Goal: Information Seeking & Learning: Learn about a topic

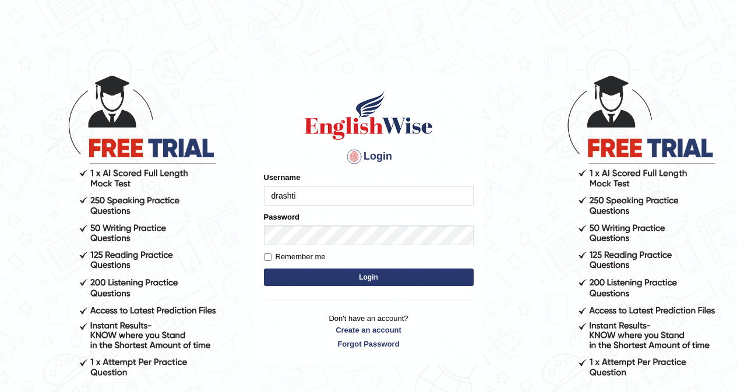
type input "drashti_parramatta"
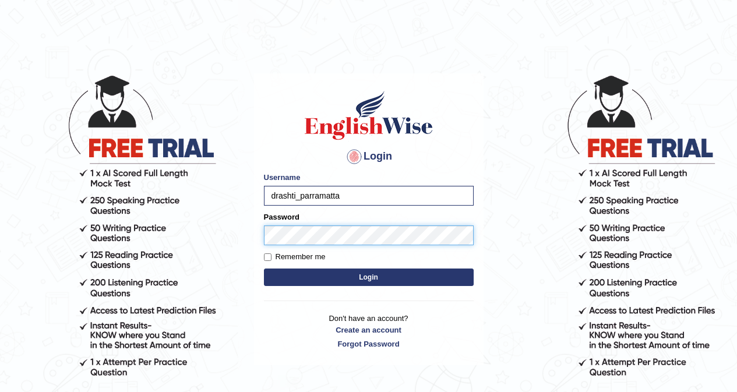
click at [264, 269] on button "Login" at bounding box center [369, 277] width 210 height 17
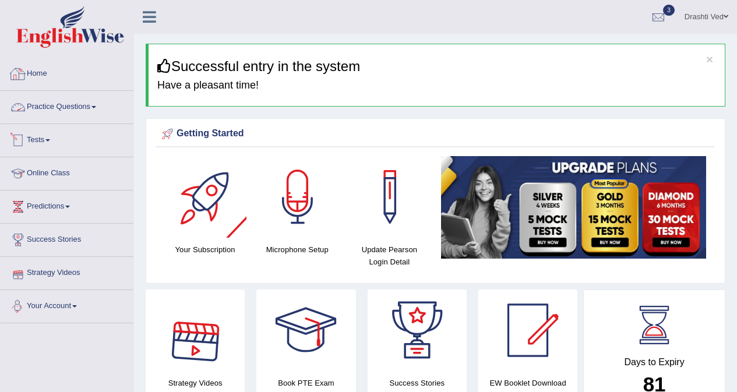
click at [80, 121] on li "Practice Questions Speaking Practice Read Aloud Repeat Sentence Describe Image …" at bounding box center [67, 107] width 133 height 33
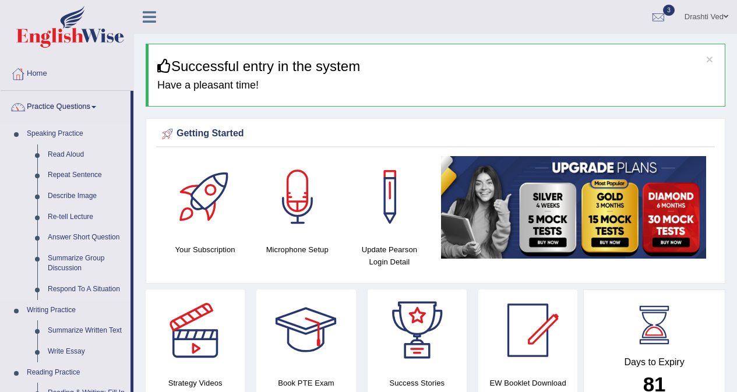
click at [66, 143] on link "Speaking Practice" at bounding box center [76, 134] width 109 height 21
click at [71, 153] on link "Read Aloud" at bounding box center [87, 154] width 88 height 21
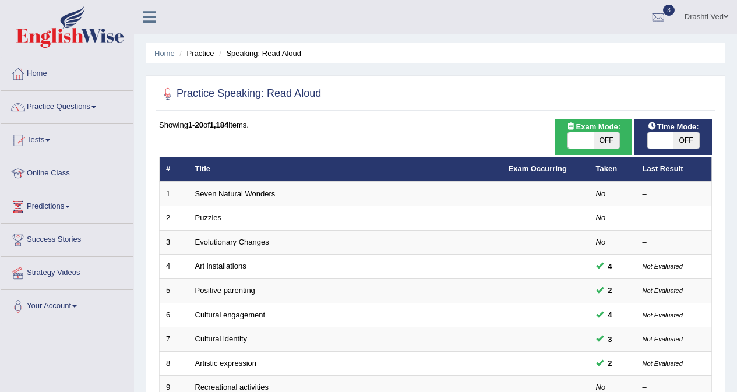
click at [686, 133] on span "OFF" at bounding box center [686, 140] width 26 height 16
checkbox input "true"
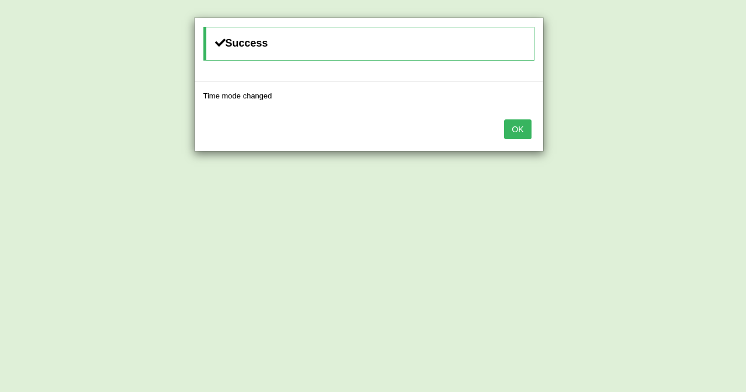
click at [521, 126] on button "OK" at bounding box center [517, 129] width 27 height 20
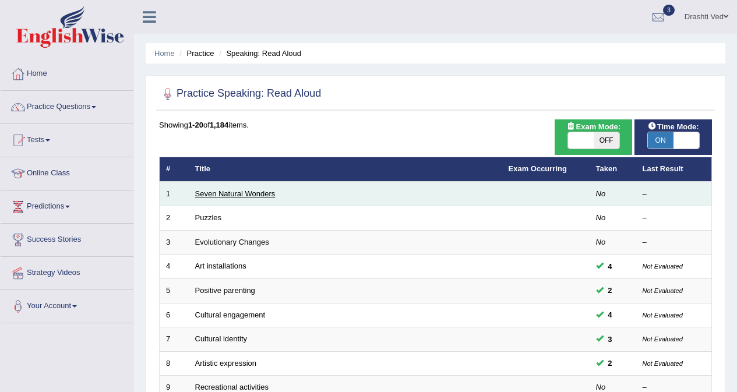
click at [225, 193] on link "Seven Natural Wonders" at bounding box center [235, 193] width 80 height 9
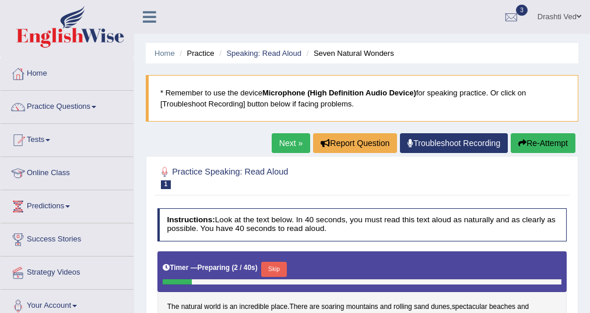
click at [154, 14] on icon at bounding box center [149, 16] width 13 height 15
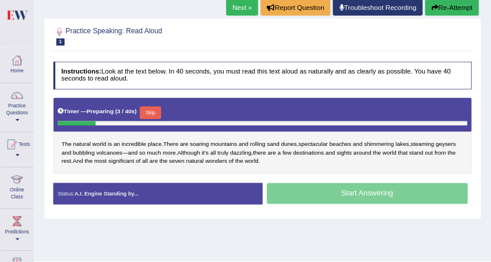
scroll to position [140, 0]
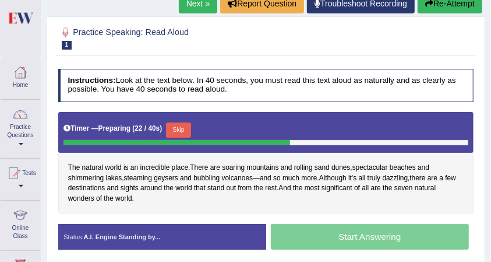
click at [182, 122] on button "Skip" at bounding box center [178, 129] width 25 height 15
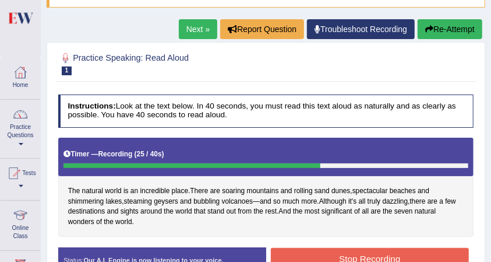
scroll to position [101, 0]
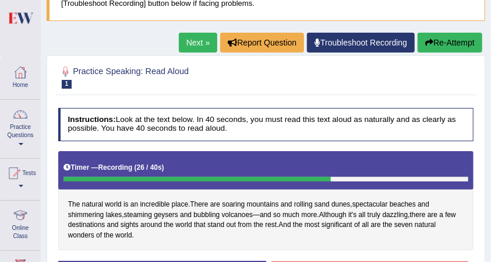
click at [475, 40] on button "Re-Attempt" at bounding box center [450, 43] width 65 height 20
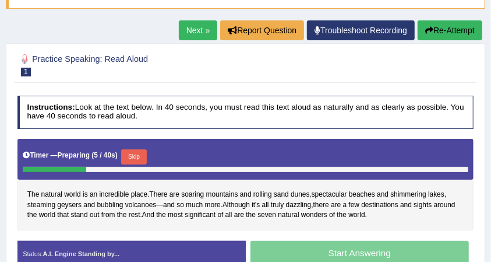
scroll to position [126, 0]
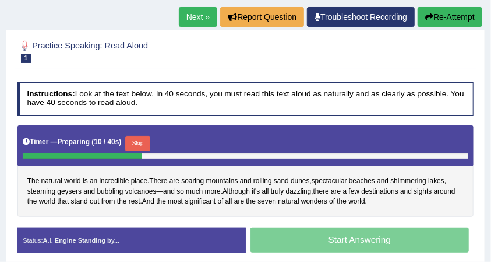
click at [136, 138] on button "Skip" at bounding box center [137, 143] width 25 height 15
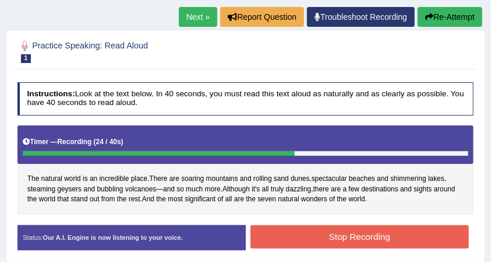
click at [347, 242] on button "Stop Recording" at bounding box center [360, 236] width 218 height 23
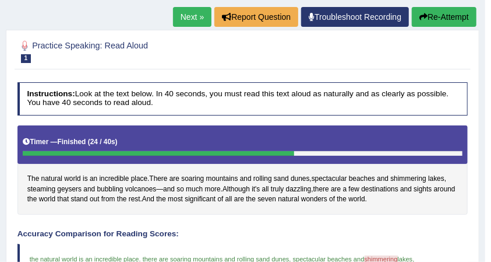
click at [186, 9] on link "Next »" at bounding box center [192, 17] width 38 height 20
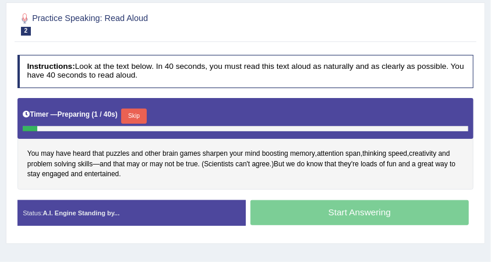
scroll to position [155, 0]
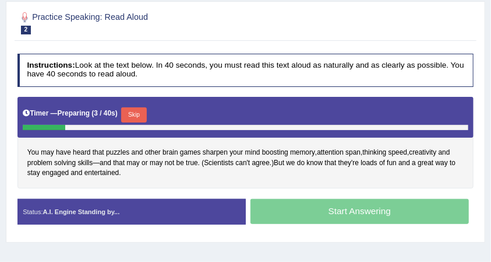
click at [135, 110] on button "Skip" at bounding box center [133, 114] width 25 height 15
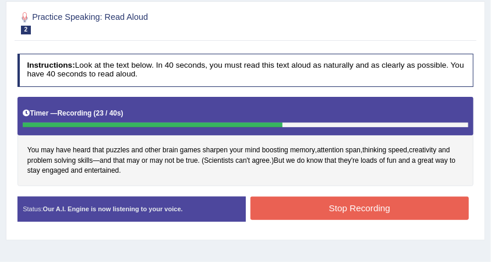
click at [326, 204] on button "Stop Recording" at bounding box center [360, 207] width 218 height 23
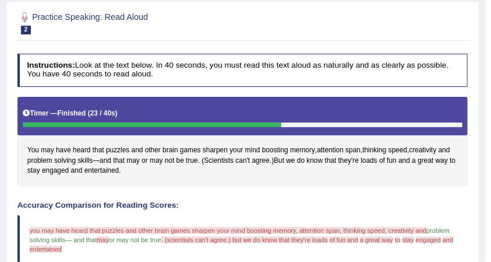
scroll to position [117, 0]
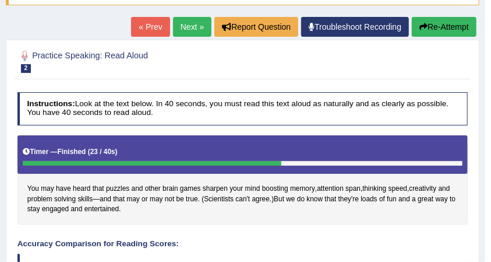
click at [177, 20] on link "Next »" at bounding box center [192, 27] width 38 height 20
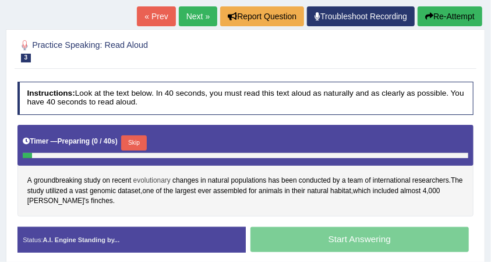
scroll to position [155, 0]
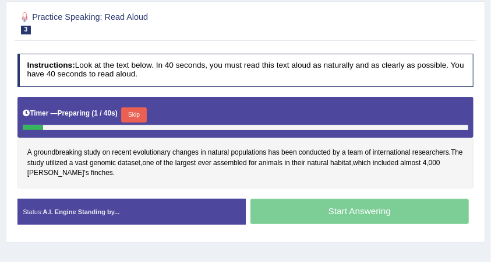
click at [130, 112] on button "Skip" at bounding box center [133, 114] width 25 height 15
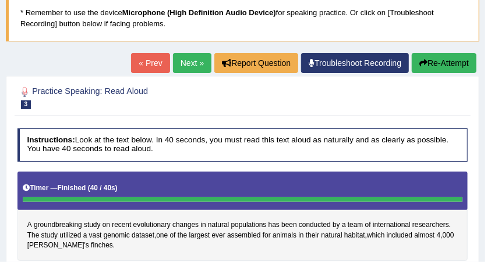
scroll to position [77, 0]
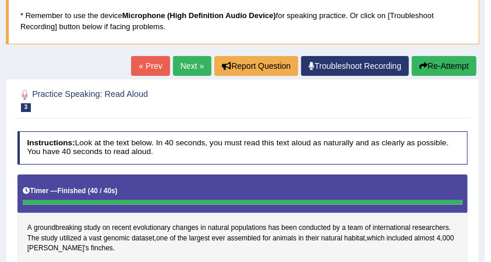
click at [188, 61] on link "Next »" at bounding box center [192, 66] width 38 height 20
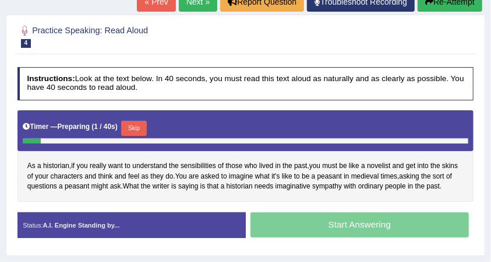
scroll to position [155, 0]
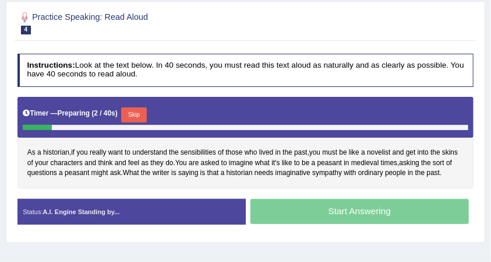
click at [137, 111] on button "Skip" at bounding box center [133, 114] width 25 height 15
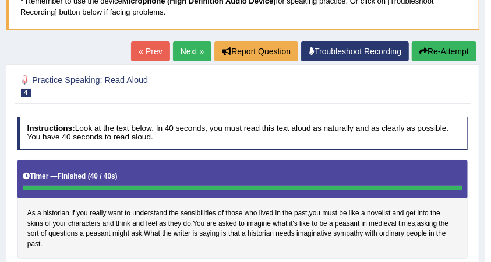
scroll to position [77, 0]
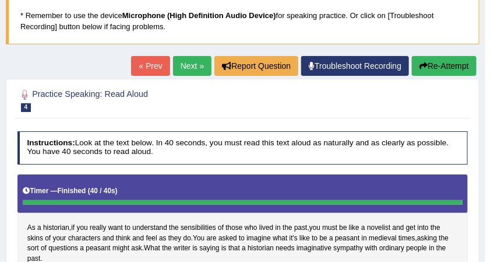
click at [177, 72] on link "Next »" at bounding box center [192, 66] width 38 height 20
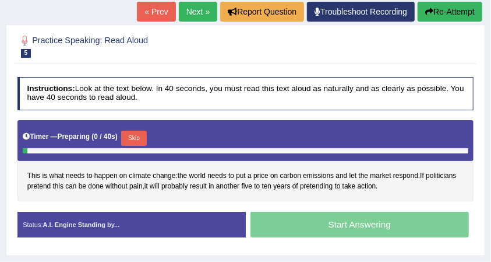
scroll to position [155, 0]
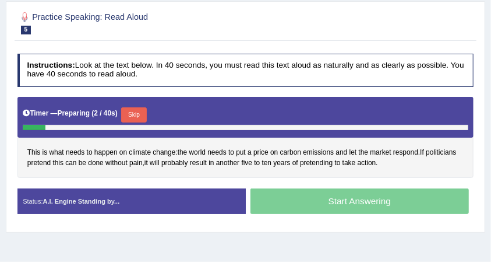
click at [134, 111] on button "Skip" at bounding box center [133, 114] width 25 height 15
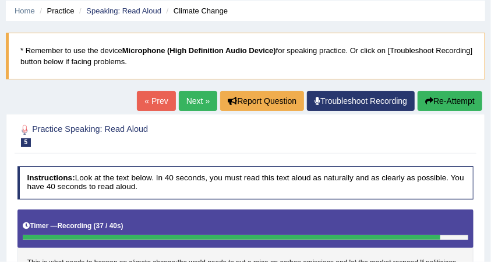
scroll to position [38, 0]
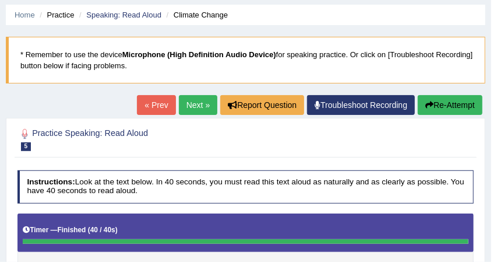
click at [0, 0] on div "Saving your answer..." at bounding box center [0, 0] width 0 height 0
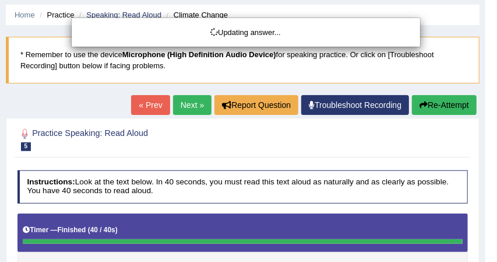
click at [196, 107] on body "Toggle navigation Home Practice Questions Speaking Practice Read Aloud Repeat S…" at bounding box center [248, 93] width 497 height 262
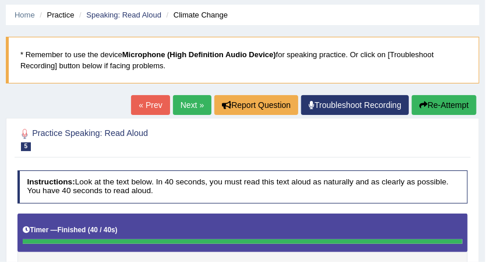
click at [193, 105] on link "Next »" at bounding box center [192, 105] width 38 height 20
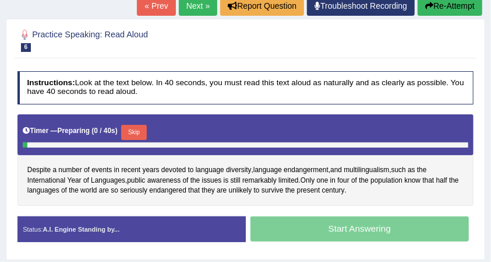
scroll to position [155, 0]
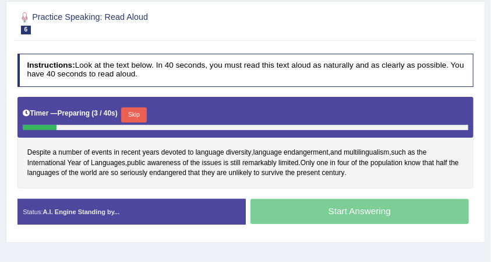
click at [146, 112] on button "Skip" at bounding box center [133, 114] width 25 height 15
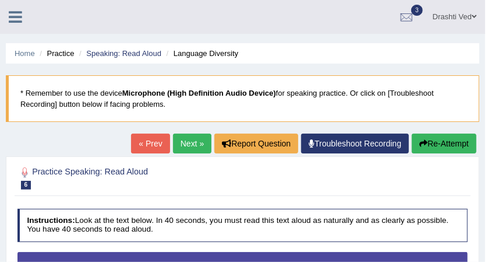
scroll to position [0, 0]
click at [23, 56] on link "Home" at bounding box center [25, 53] width 20 height 9
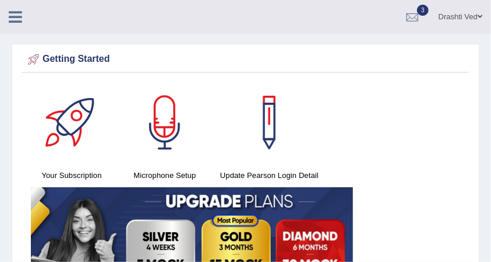
click at [19, 15] on icon at bounding box center [15, 16] width 13 height 15
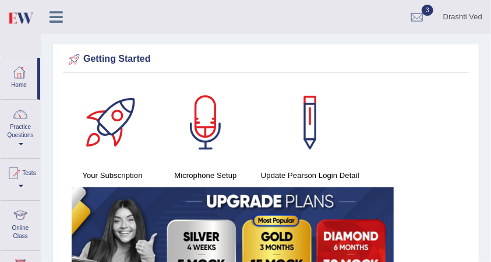
click at [52, 16] on icon at bounding box center [56, 16] width 13 height 15
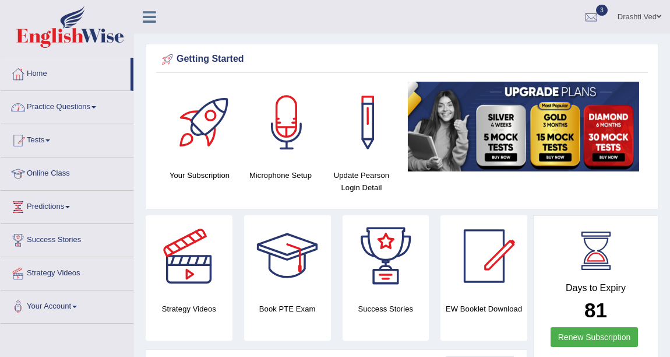
click at [57, 118] on link "Practice Questions" at bounding box center [67, 105] width 133 height 29
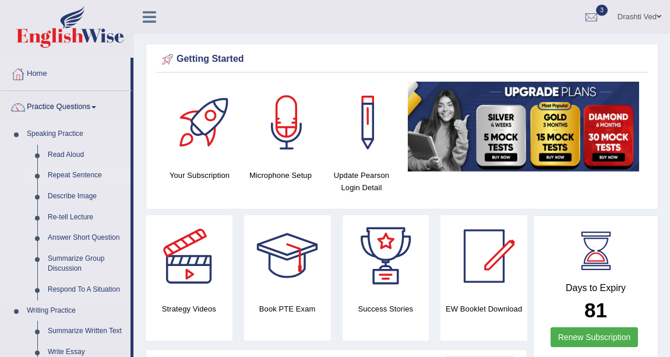
click at [80, 175] on link "Repeat Sentence" at bounding box center [87, 175] width 88 height 21
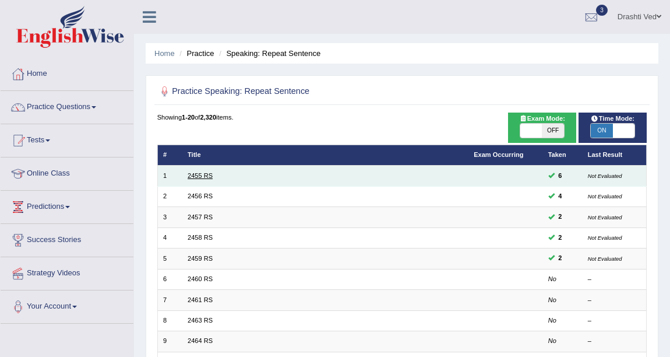
click at [196, 177] on link "2455 RS" at bounding box center [200, 175] width 25 height 7
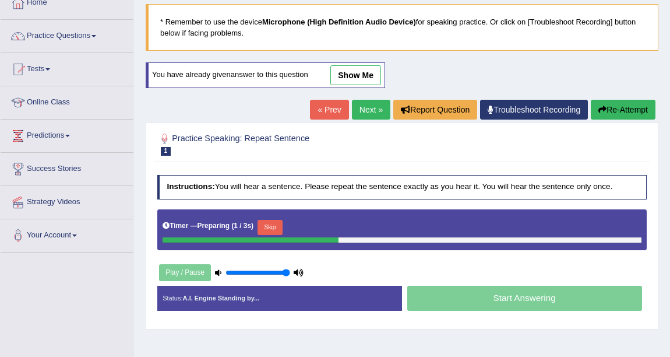
scroll to position [52, 0]
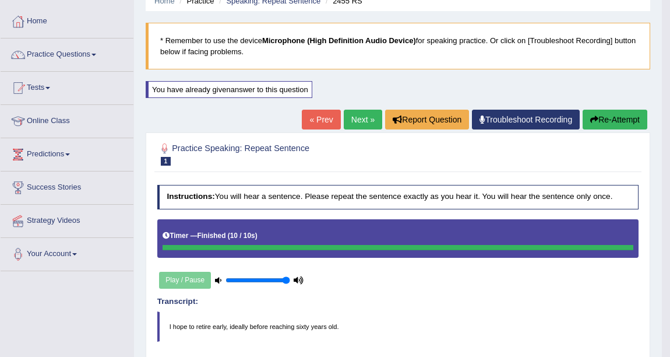
click at [602, 117] on button "Re-Attempt" at bounding box center [615, 120] width 65 height 20
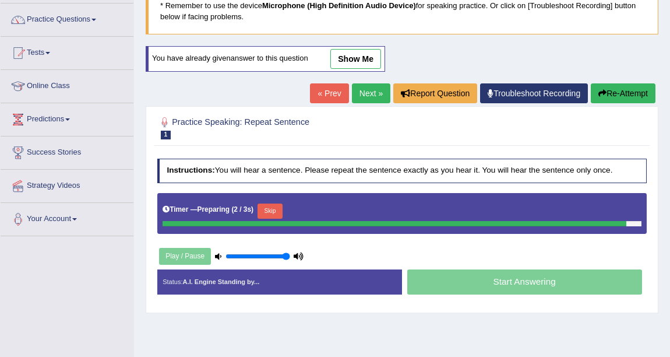
scroll to position [105, 0]
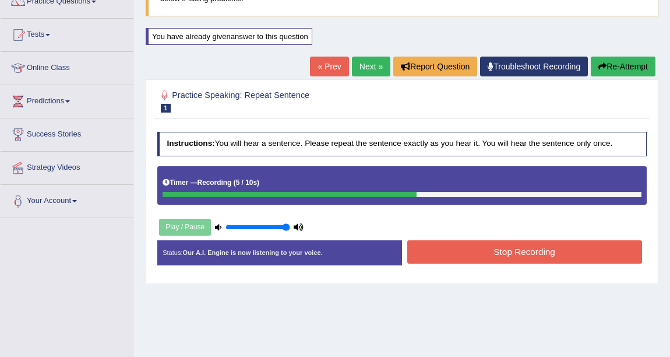
click at [467, 251] on button "Stop Recording" at bounding box center [524, 251] width 235 height 23
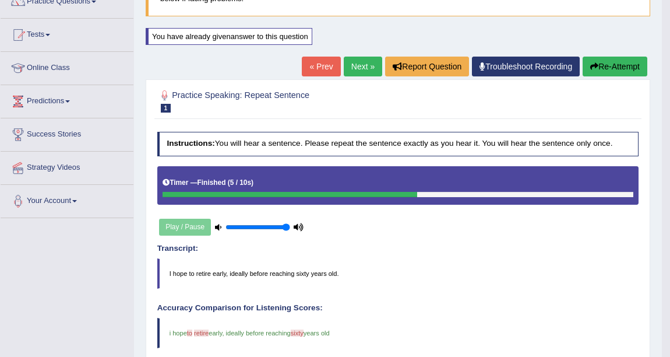
click at [362, 67] on link "Next »" at bounding box center [363, 67] width 38 height 20
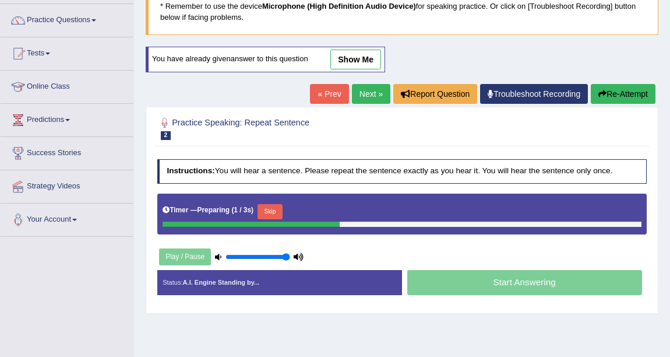
scroll to position [105, 0]
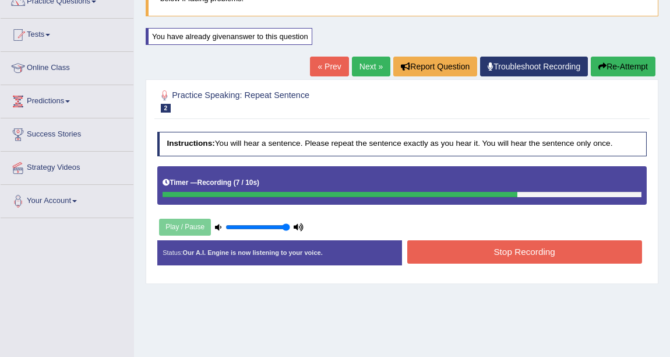
click at [371, 299] on div "Home Practice Speaking: Repeat Sentence 2456 RS * Remember to use the device Mi…" at bounding box center [402, 186] width 536 height 583
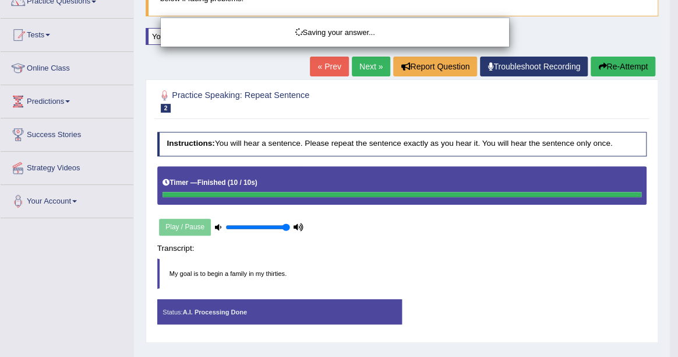
click at [367, 61] on div "Saving your answer..." at bounding box center [339, 178] width 678 height 357
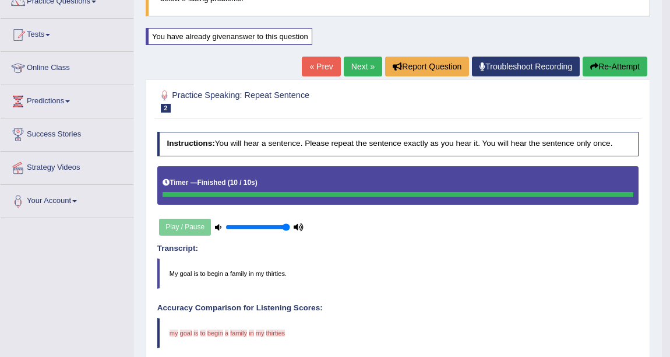
click at [360, 63] on link "Next »" at bounding box center [363, 67] width 38 height 20
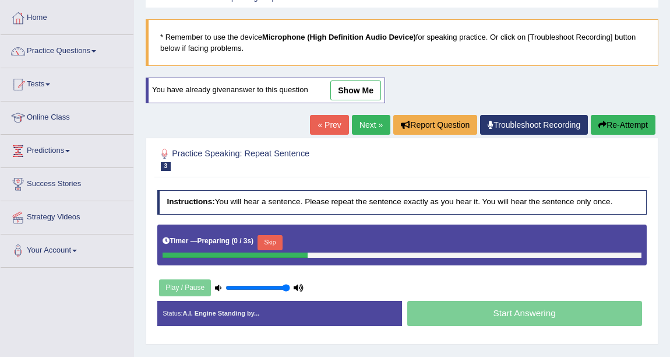
scroll to position [52, 0]
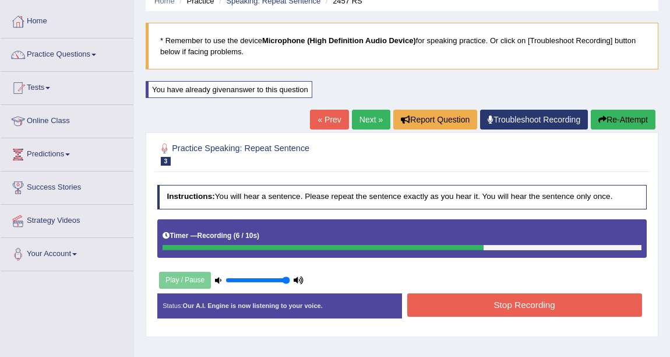
click at [361, 110] on link "Next »" at bounding box center [371, 120] width 38 height 20
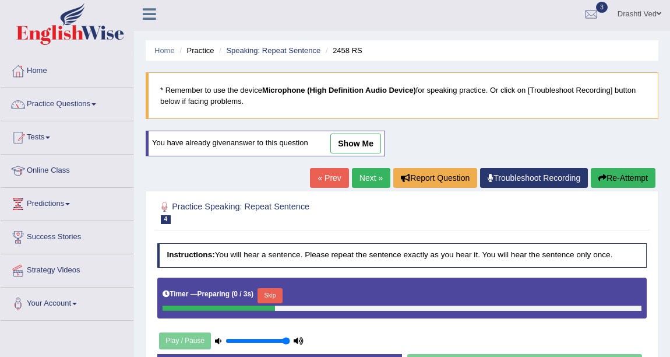
scroll to position [52, 0]
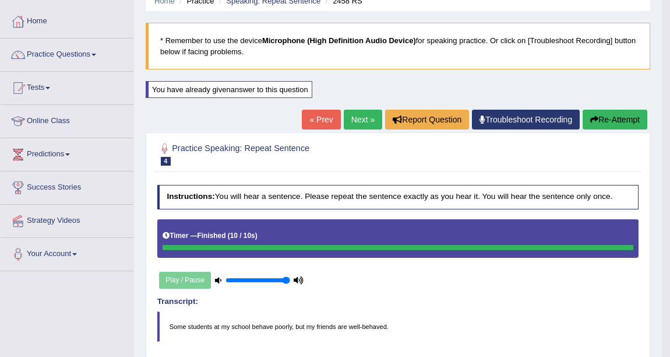
click at [350, 110] on link "Next »" at bounding box center [363, 120] width 38 height 20
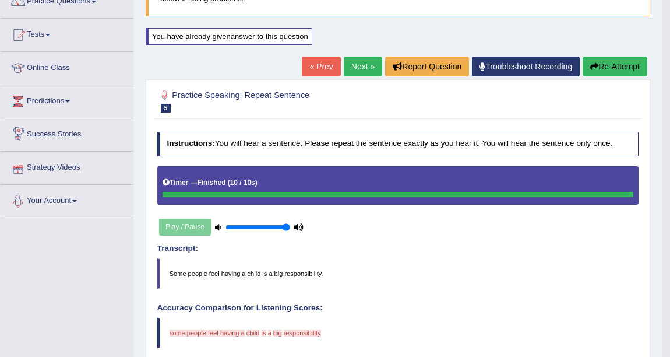
click at [355, 66] on link "Next »" at bounding box center [363, 67] width 38 height 20
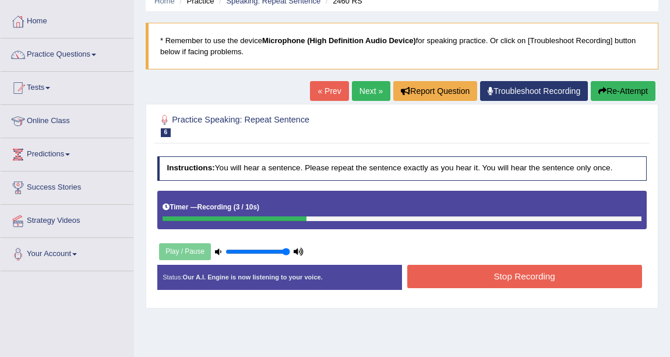
click at [355, 87] on link "Next »" at bounding box center [371, 91] width 38 height 20
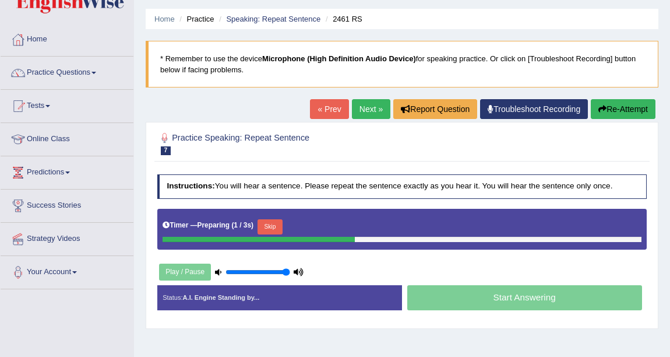
scroll to position [52, 0]
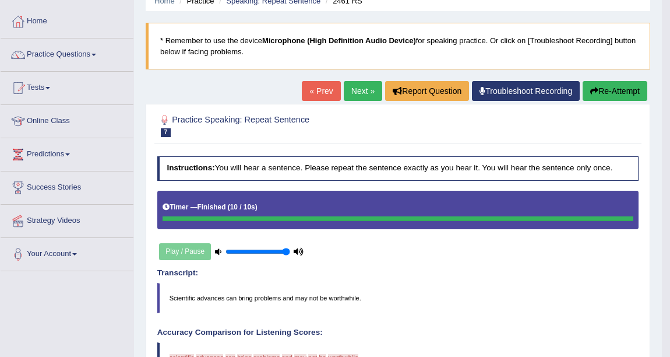
click at [344, 91] on link "Next »" at bounding box center [363, 91] width 38 height 20
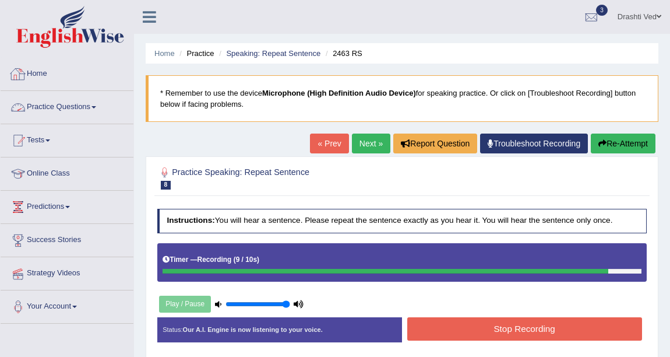
click at [26, 72] on div at bounding box center [17, 73] width 17 height 17
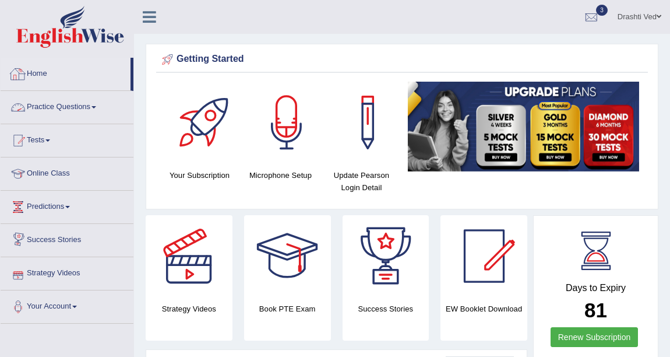
click at [77, 112] on link "Practice Questions" at bounding box center [67, 105] width 133 height 29
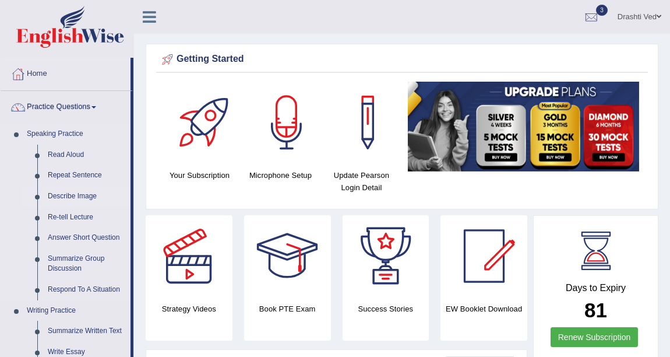
click at [66, 195] on link "Describe Image" at bounding box center [87, 196] width 88 height 21
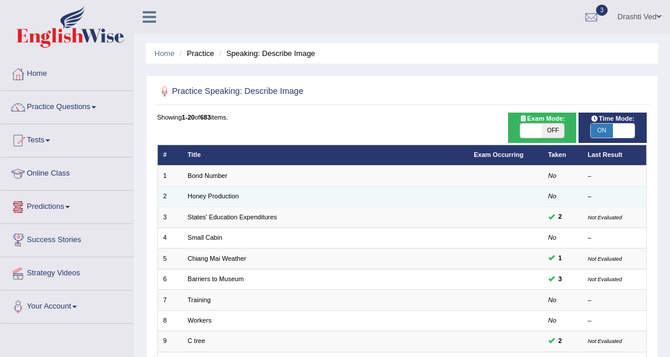
scroll to position [52, 0]
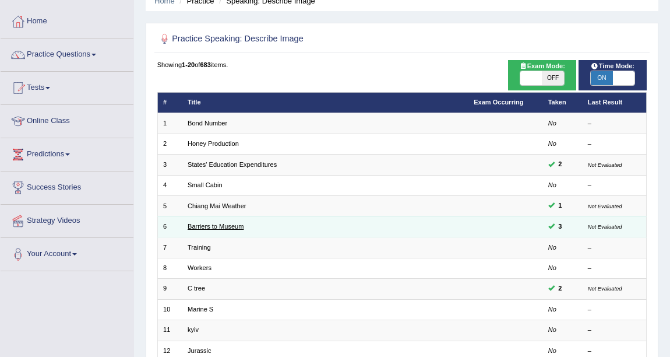
click at [209, 223] on link "Barriers to Museum" at bounding box center [216, 226] width 56 height 7
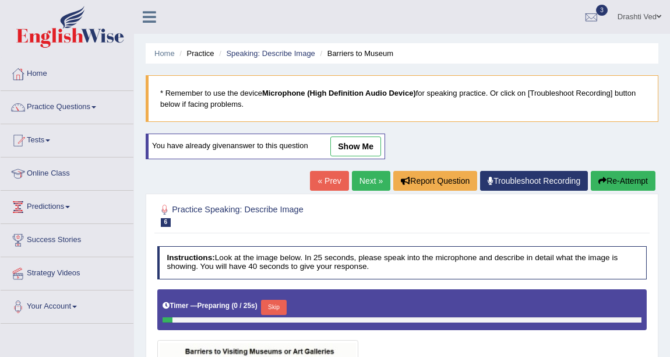
click at [137, 6] on div at bounding box center [154, 13] width 41 height 26
click at [147, 13] on icon at bounding box center [149, 16] width 13 height 15
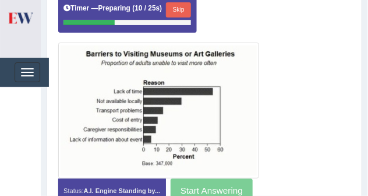
scroll to position [342, 0]
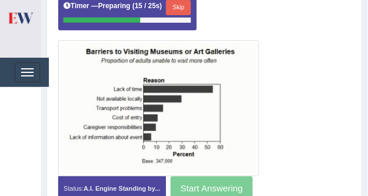
click at [185, 4] on button "Skip" at bounding box center [178, 7] width 25 height 15
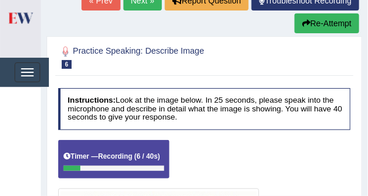
scroll to position [129, 0]
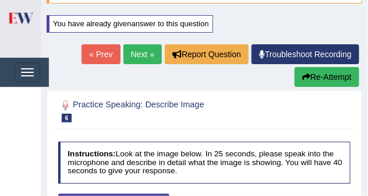
click at [319, 72] on button "Re-Attempt" at bounding box center [327, 77] width 65 height 20
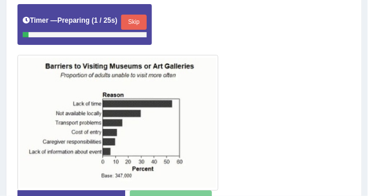
scroll to position [304, 0]
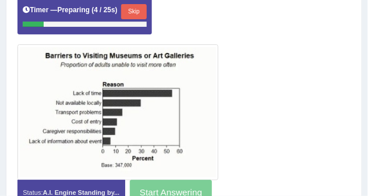
click at [139, 4] on button "Skip" at bounding box center [133, 11] width 25 height 15
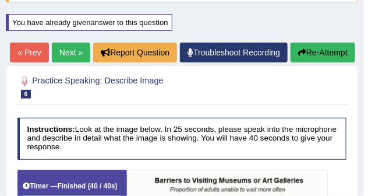
scroll to position [114, 0]
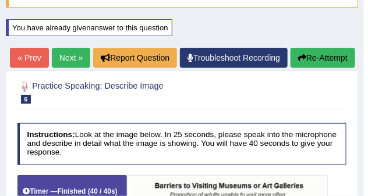
click at [90, 61] on link "Next »" at bounding box center [71, 58] width 38 height 20
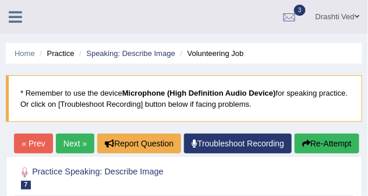
click at [11, 16] on icon at bounding box center [15, 16] width 13 height 15
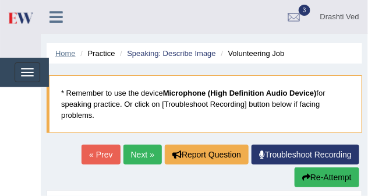
click at [68, 54] on link "Home" at bounding box center [65, 53] width 20 height 9
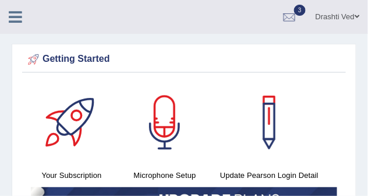
click at [18, 19] on icon at bounding box center [15, 16] width 13 height 15
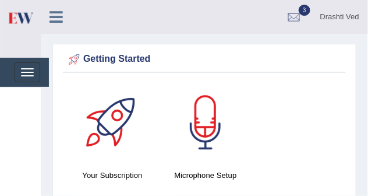
click at [50, 12] on icon at bounding box center [56, 16] width 13 height 15
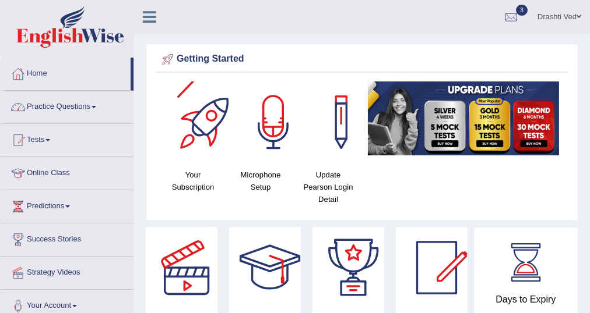
click at [68, 107] on link "Practice Questions" at bounding box center [67, 105] width 133 height 29
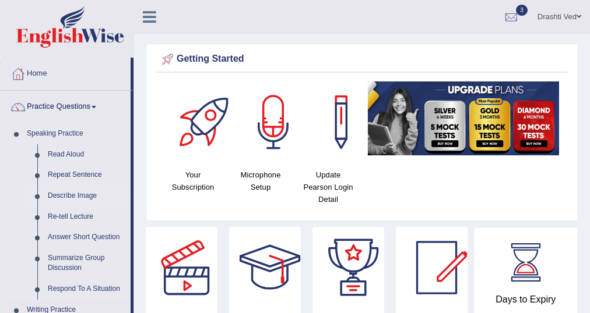
click at [84, 195] on link "Describe Image" at bounding box center [87, 196] width 88 height 21
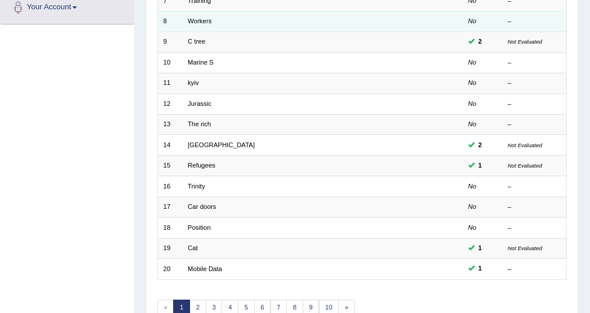
scroll to position [326, 0]
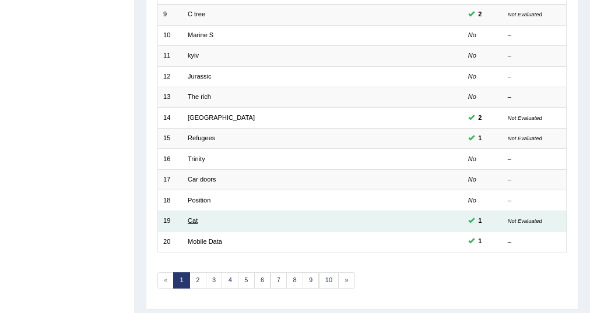
click at [193, 221] on link "Cat" at bounding box center [193, 220] width 10 height 7
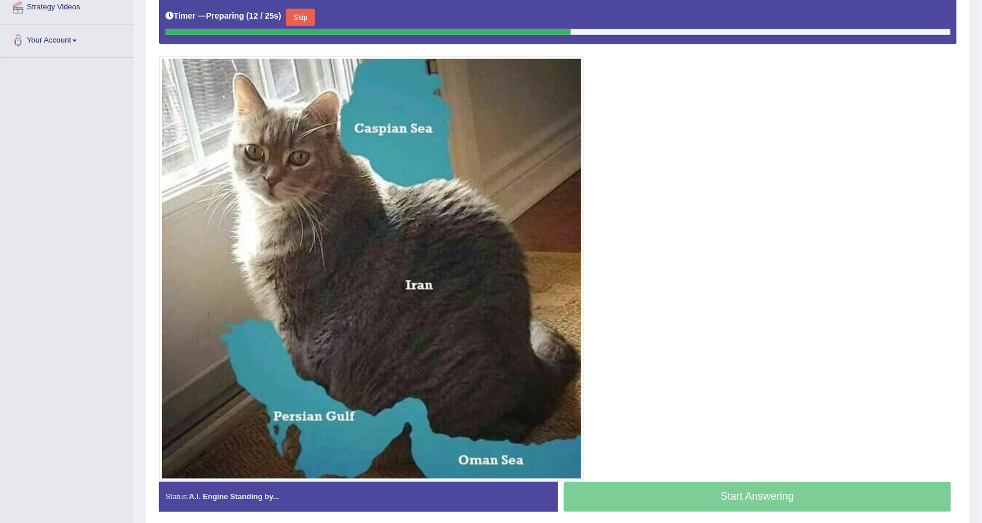
scroll to position [240, 0]
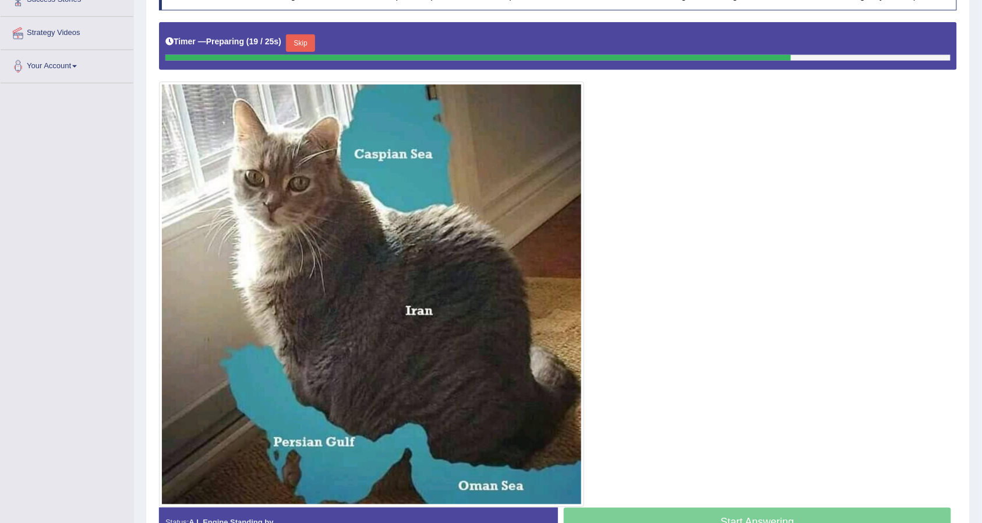
click at [311, 38] on button "Skip" at bounding box center [300, 42] width 29 height 17
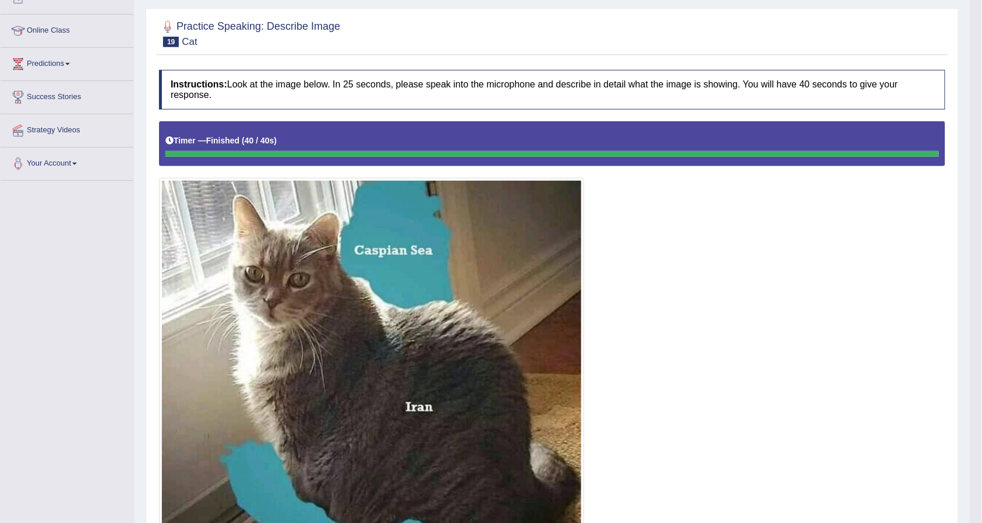
scroll to position [84, 0]
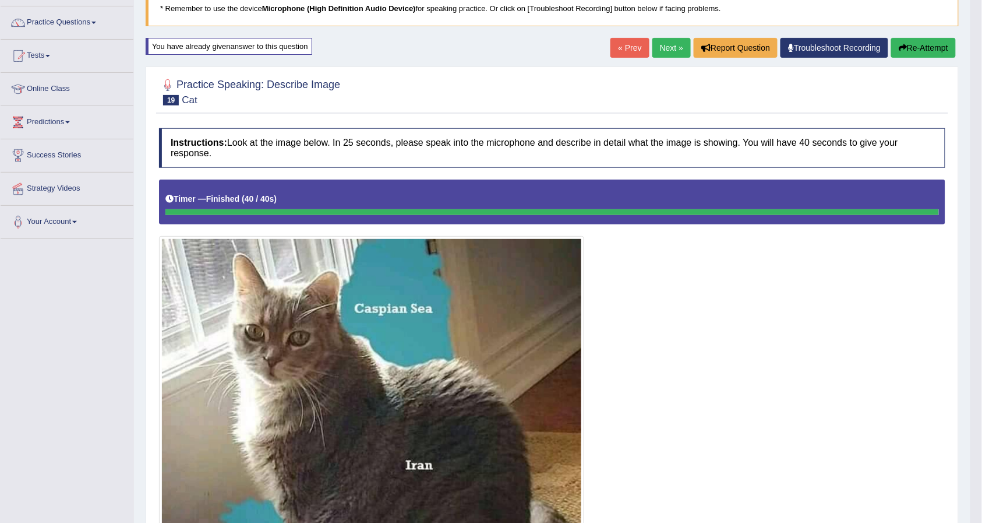
click at [589, 50] on button "Re-Attempt" at bounding box center [923, 48] width 65 height 20
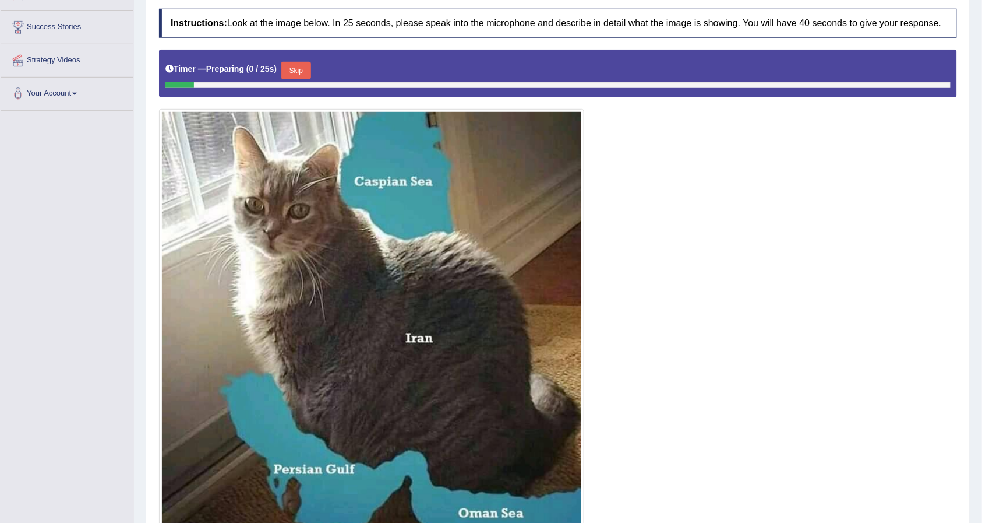
scroll to position [240, 0]
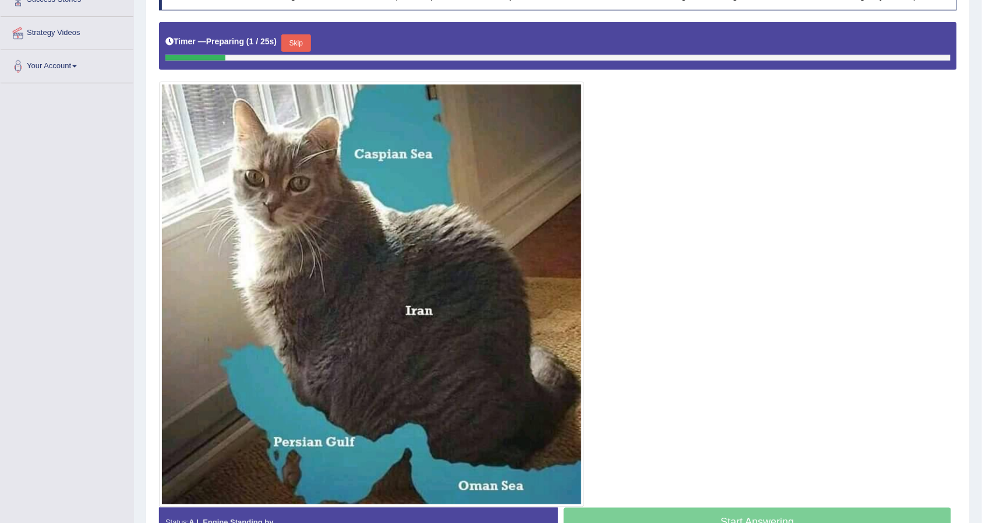
click at [294, 41] on button "Skip" at bounding box center [295, 42] width 29 height 17
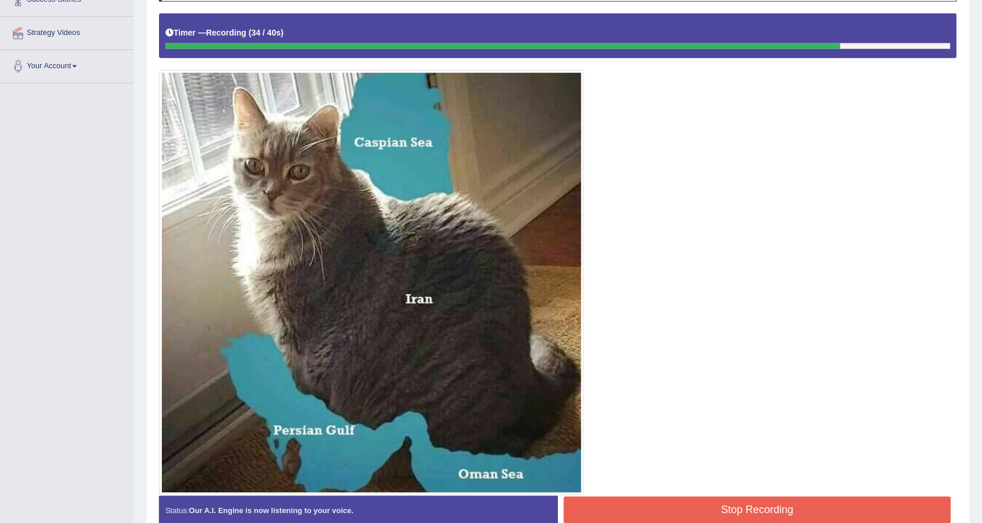
click at [672, 503] on button "Stop Recording" at bounding box center [757, 509] width 387 height 27
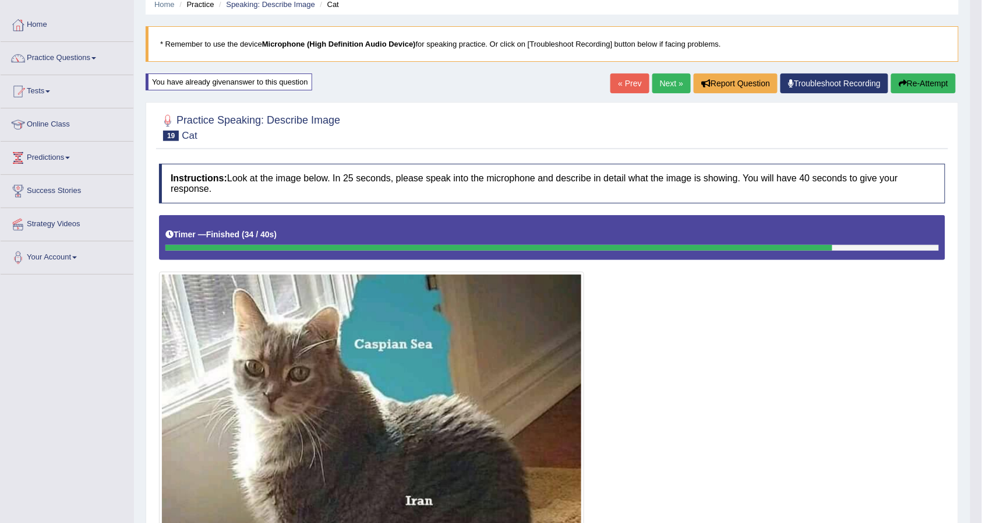
scroll to position [0, 0]
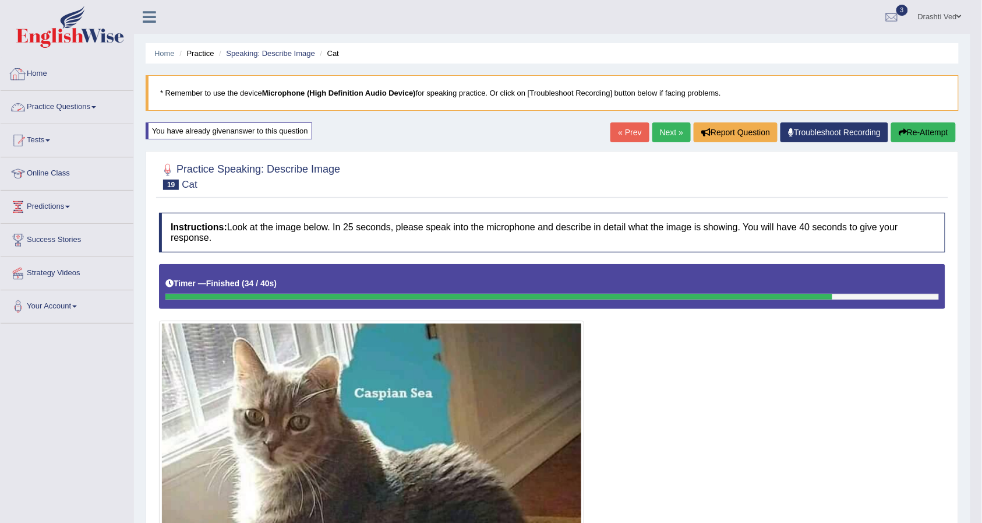
click at [35, 75] on link "Home" at bounding box center [67, 72] width 133 height 29
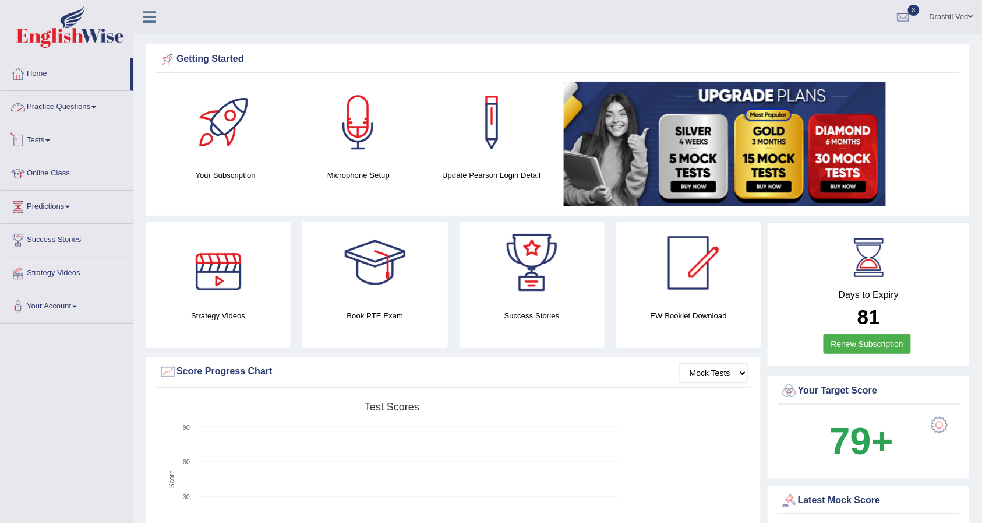
click at [58, 115] on link "Practice Questions" at bounding box center [67, 105] width 133 height 29
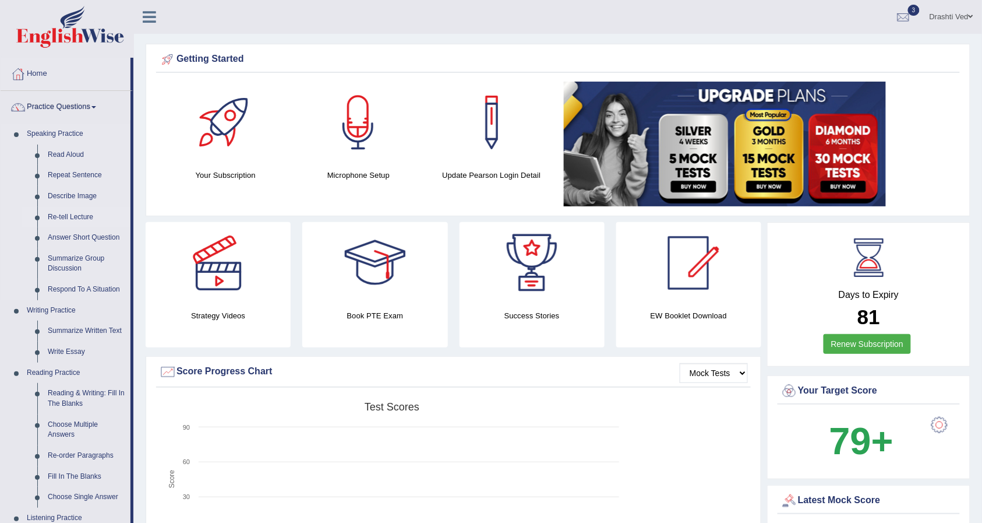
click at [52, 218] on link "Re-tell Lecture" at bounding box center [87, 217] width 88 height 21
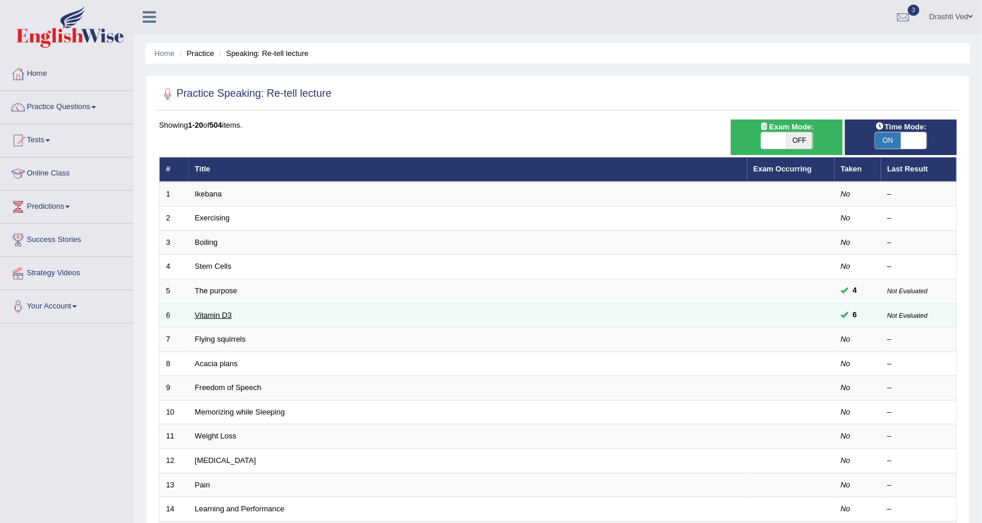
click at [204, 316] on link "Vitamin D3" at bounding box center [213, 315] width 37 height 9
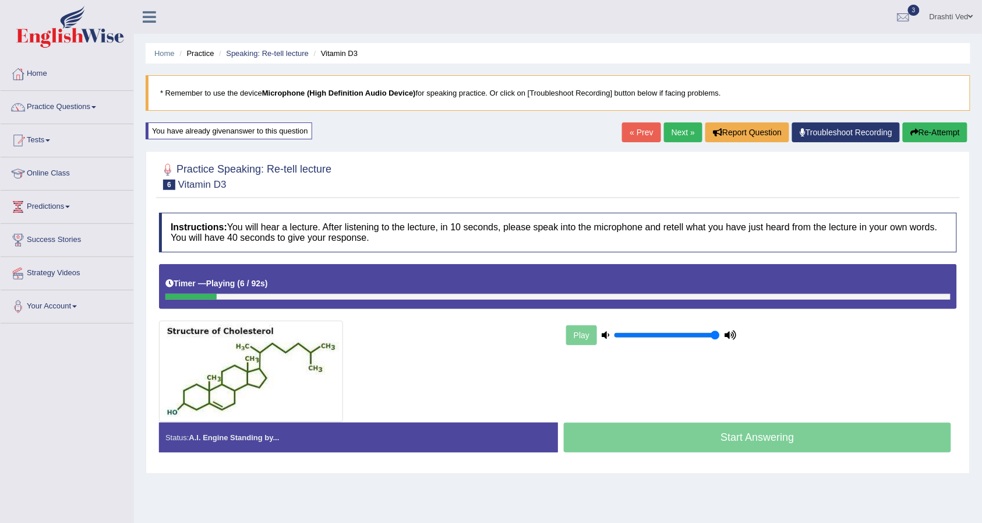
click at [914, 126] on button "Re-Attempt" at bounding box center [935, 132] width 65 height 20
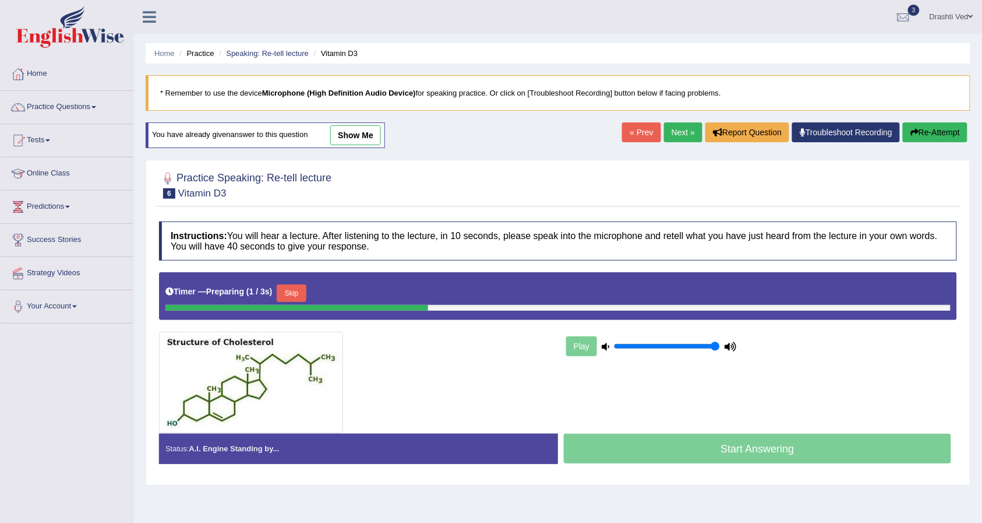
click at [292, 296] on button "Skip" at bounding box center [291, 292] width 29 height 17
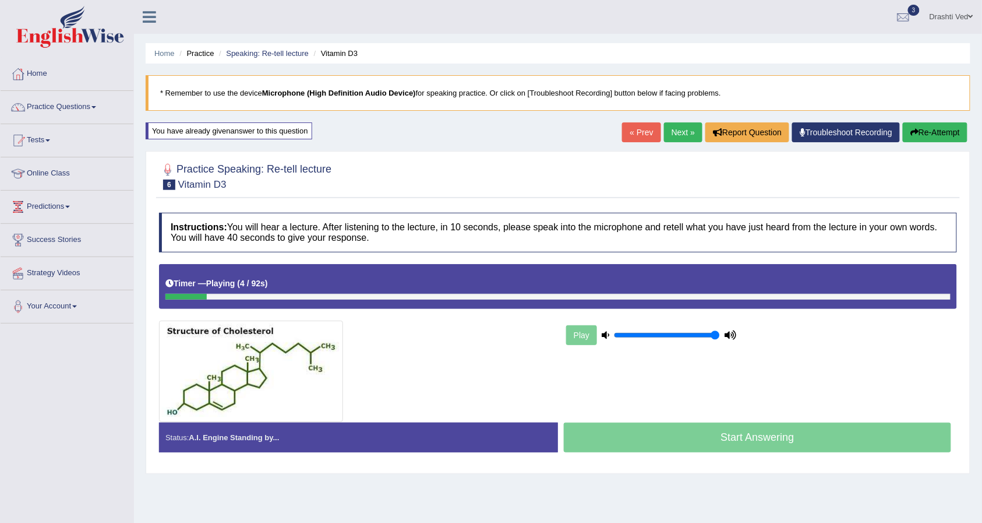
click at [957, 129] on button "Re-Attempt" at bounding box center [935, 132] width 65 height 20
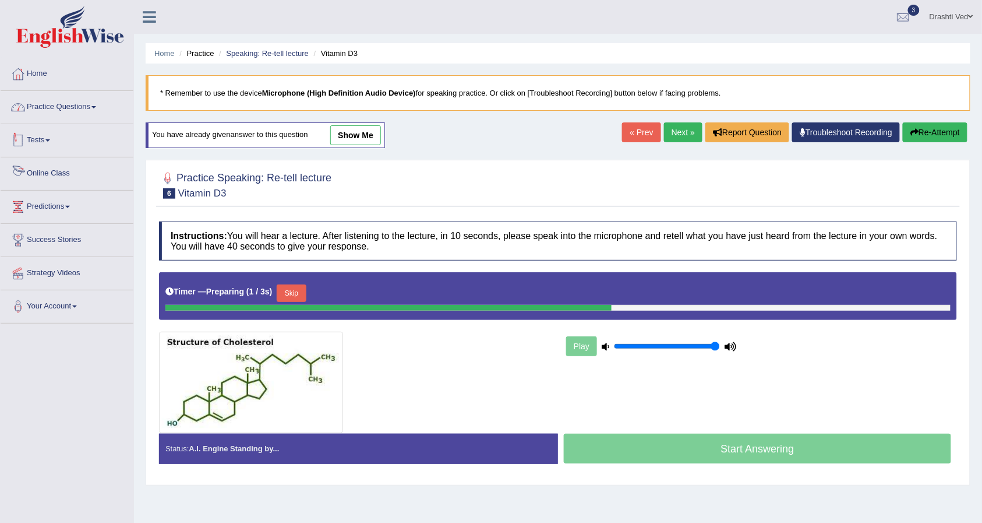
click at [47, 107] on link "Practice Questions" at bounding box center [67, 105] width 133 height 29
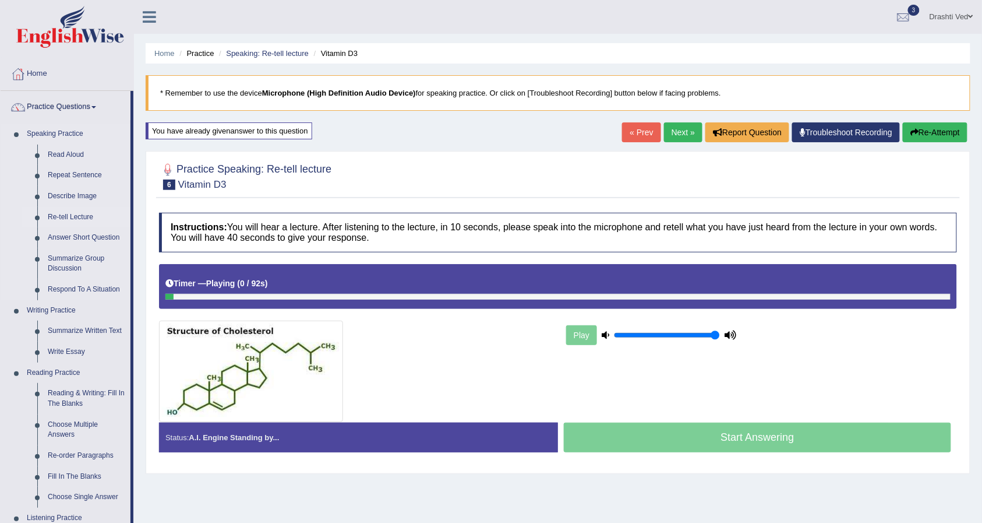
click at [77, 207] on link "Re-tell Lecture" at bounding box center [87, 217] width 88 height 21
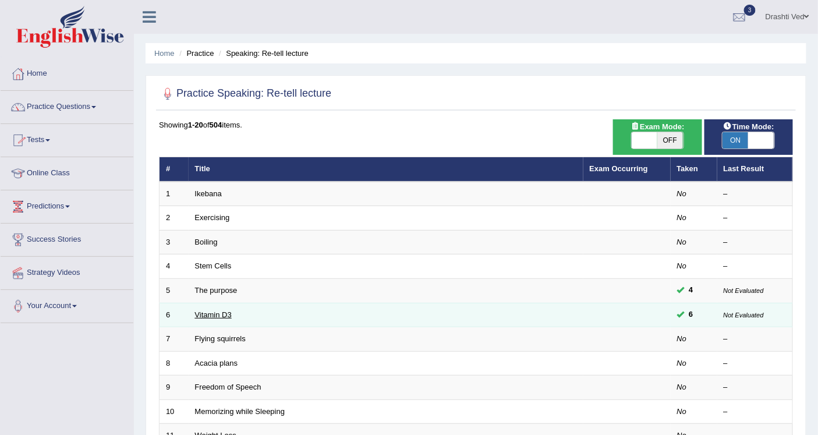
click at [223, 313] on link "Vitamin D3" at bounding box center [213, 315] width 37 height 9
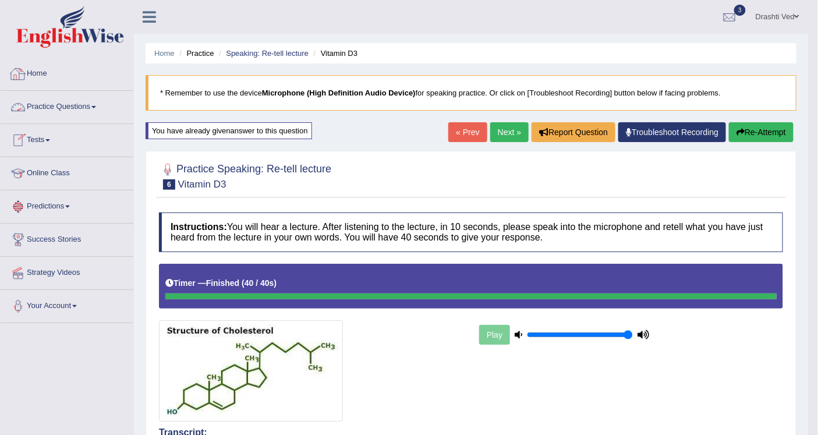
click at [45, 101] on link "Practice Questions" at bounding box center [67, 105] width 133 height 29
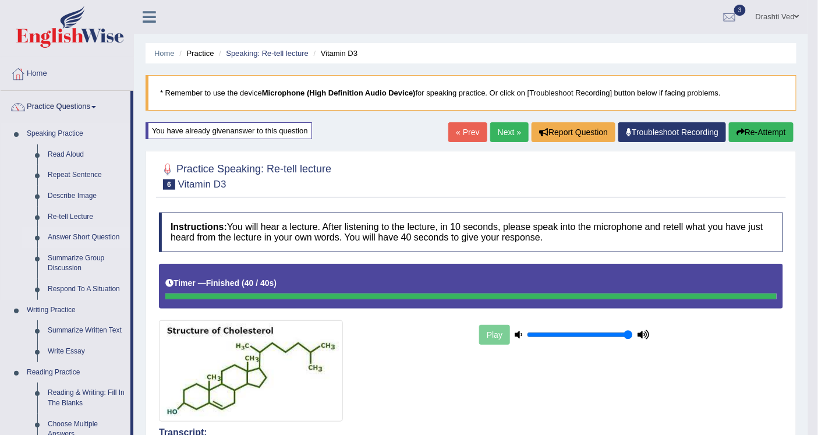
click at [75, 237] on link "Answer Short Question" at bounding box center [87, 237] width 88 height 21
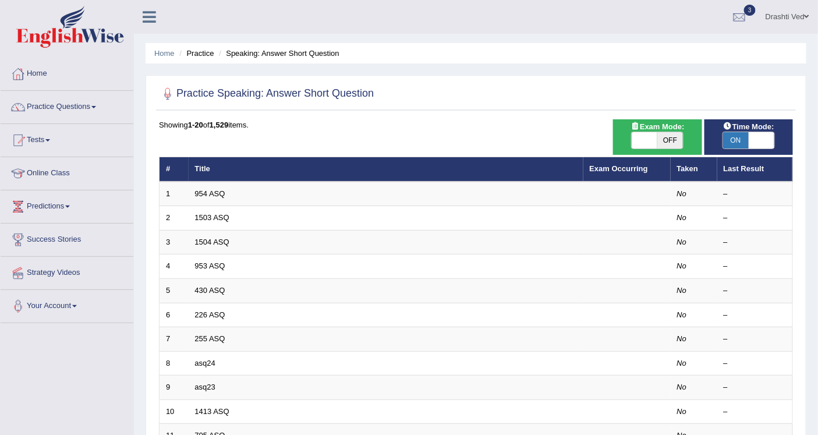
click at [225, 193] on td "954 ASQ" at bounding box center [386, 194] width 395 height 24
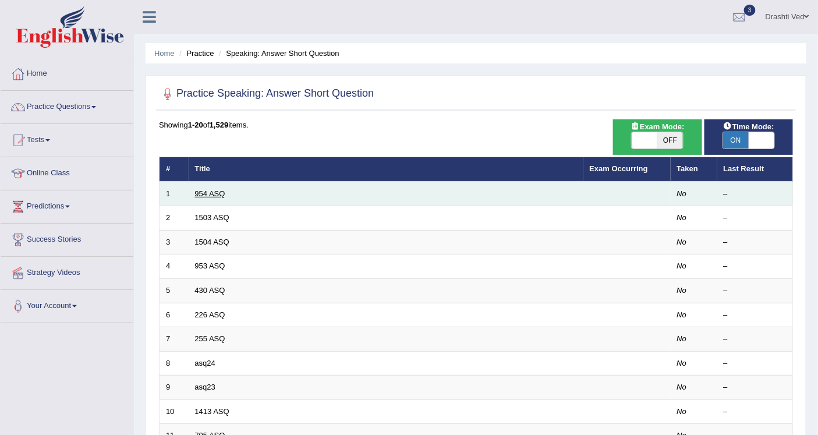
click at [200, 196] on link "954 ASQ" at bounding box center [210, 193] width 30 height 9
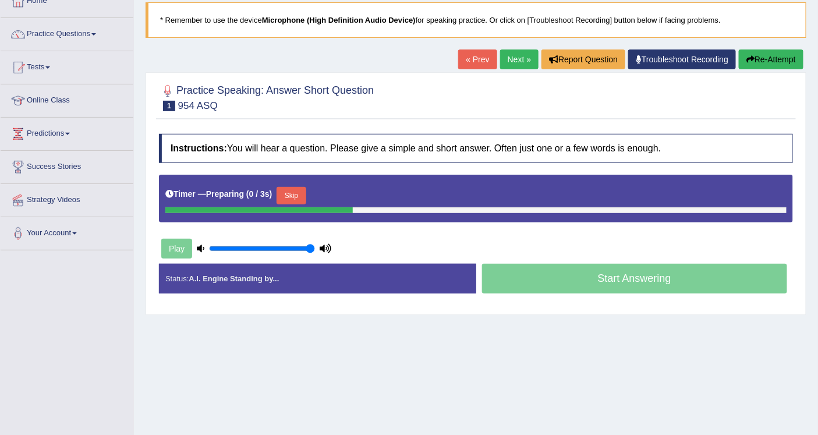
scroll to position [65, 0]
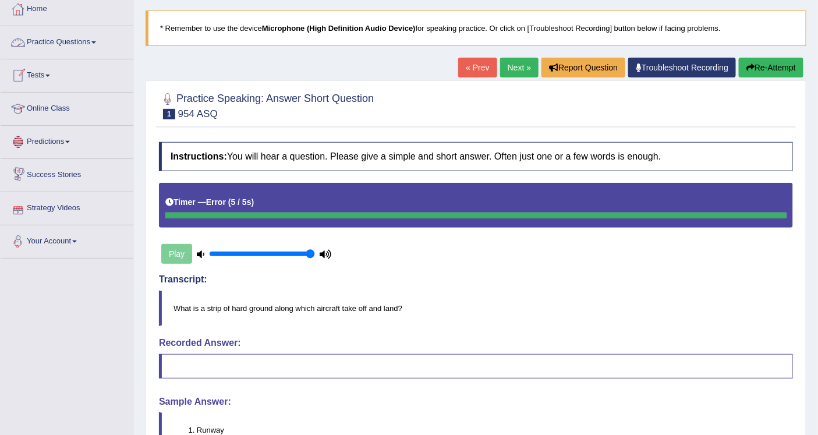
click at [48, 10] on link "Home" at bounding box center [67, 7] width 133 height 29
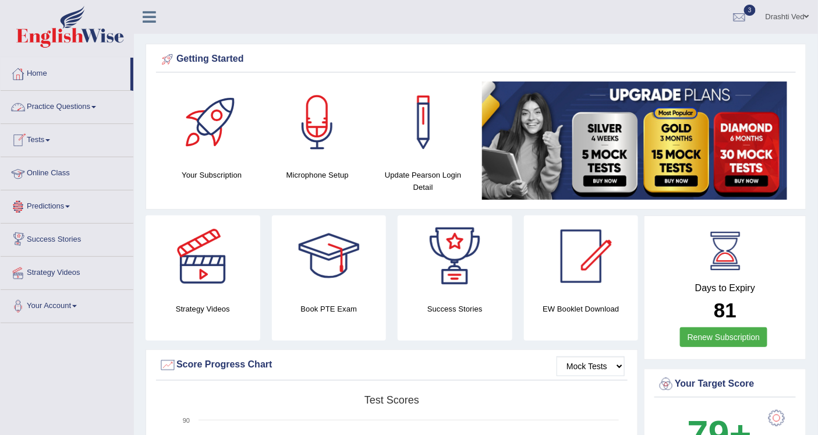
click at [47, 111] on link "Practice Questions" at bounding box center [67, 105] width 133 height 29
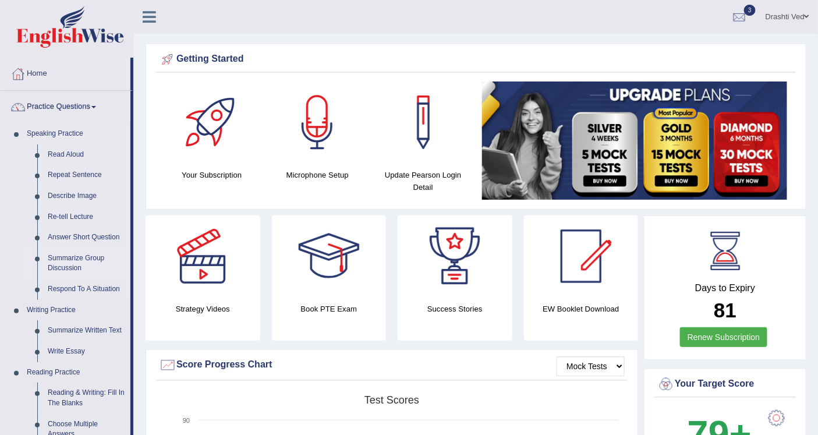
click at [65, 255] on link "Summarize Group Discussion" at bounding box center [87, 263] width 88 height 31
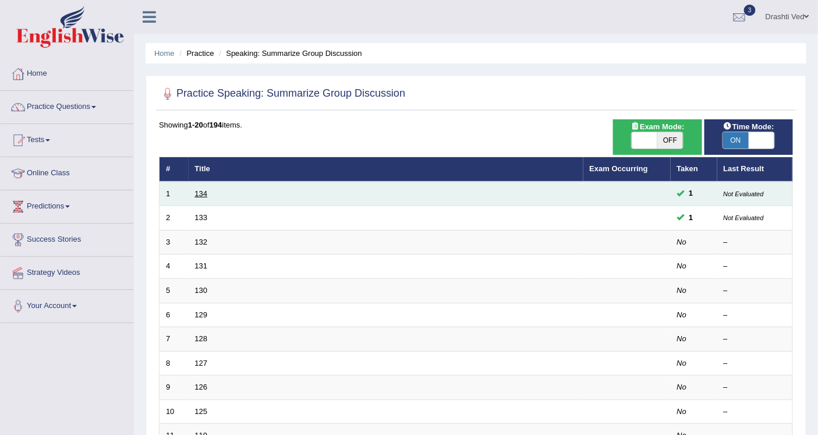
click at [196, 195] on link "134" at bounding box center [201, 193] width 13 height 9
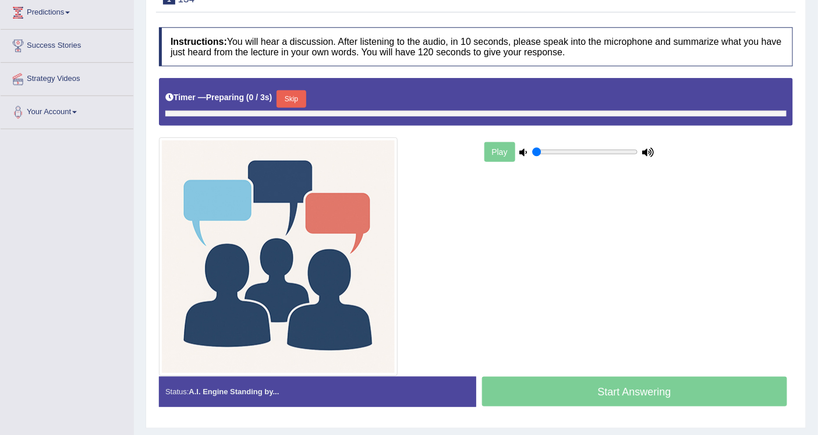
type input "1"
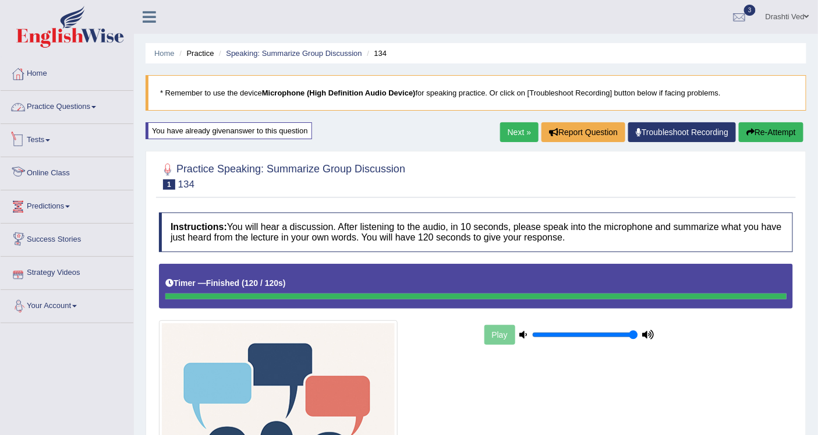
click at [85, 117] on link "Practice Questions" at bounding box center [67, 105] width 133 height 29
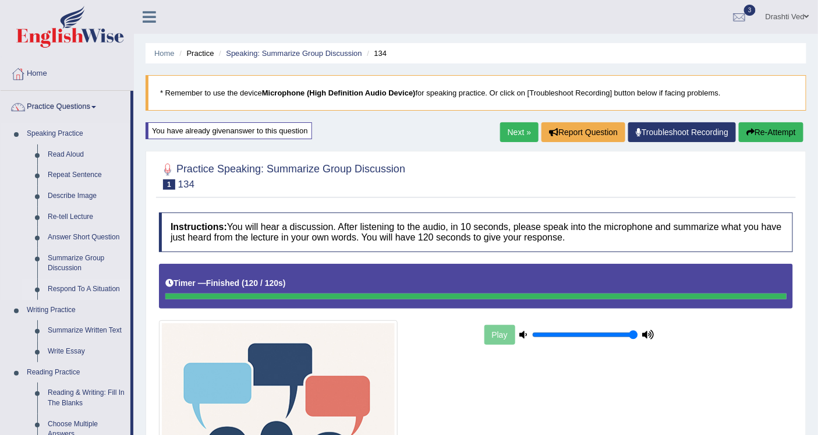
click at [65, 288] on link "Respond To A Situation" at bounding box center [87, 289] width 88 height 21
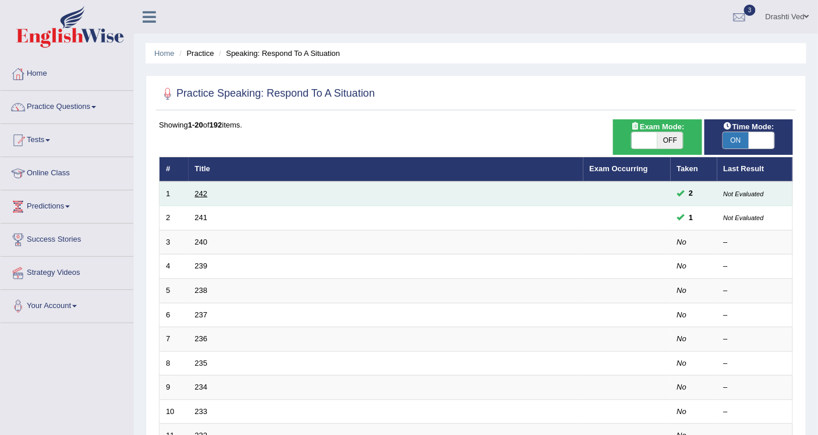
click at [206, 192] on link "242" at bounding box center [201, 193] width 13 height 9
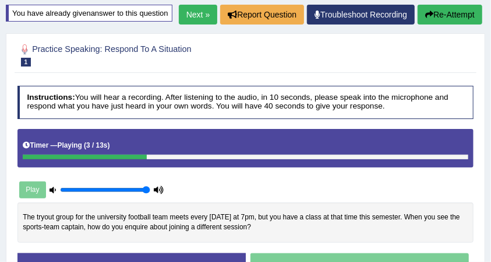
scroll to position [206, 0]
